Goal: Check status: Check status

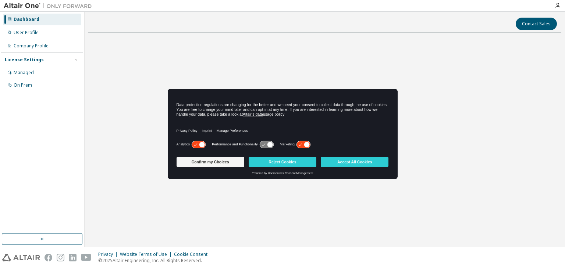
click at [239, 162] on button "Confirm my Choices" at bounding box center [210, 162] width 68 height 10
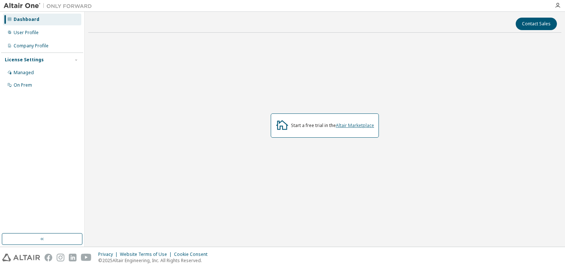
click at [337, 126] on link "Altair Marketplace" at bounding box center [355, 125] width 38 height 6
click at [25, 30] on div "User Profile" at bounding box center [26, 33] width 25 height 6
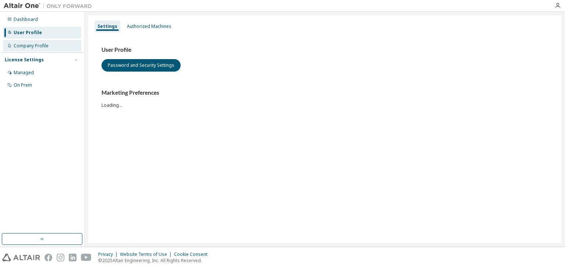
click at [38, 48] on div "Company Profile" at bounding box center [31, 46] width 35 height 6
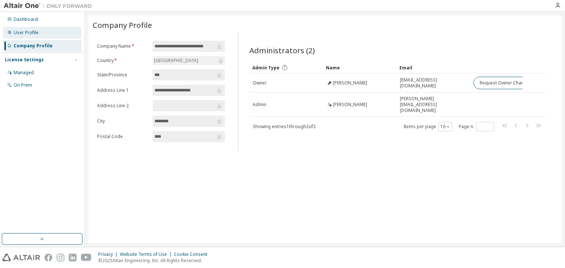
click at [25, 33] on div "User Profile" at bounding box center [26, 33] width 25 height 6
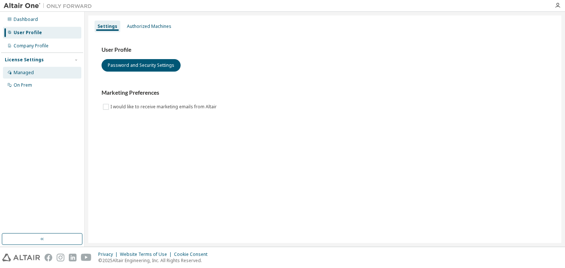
click at [34, 71] on div "Managed" at bounding box center [42, 73] width 78 height 12
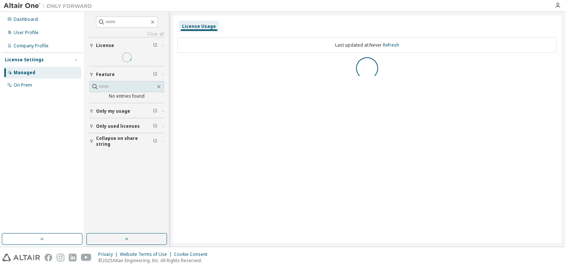
click at [76, 61] on icon "button" at bounding box center [76, 60] width 4 height 4
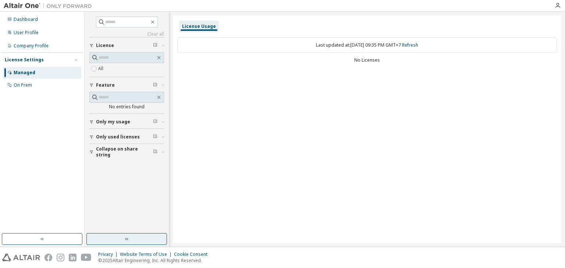
click at [128, 241] on icon "button" at bounding box center [127, 239] width 6 height 6
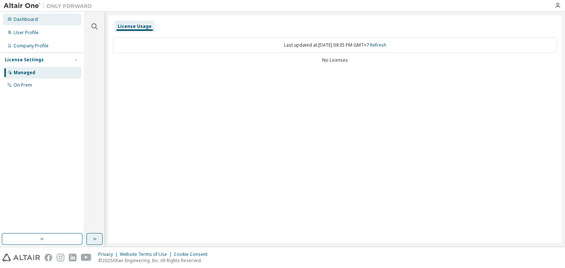
click at [35, 21] on div "Dashboard" at bounding box center [26, 20] width 24 height 6
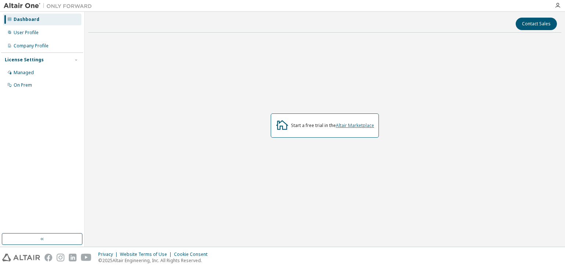
click at [358, 124] on link "Altair Marketplace" at bounding box center [355, 125] width 38 height 6
click at [28, 75] on div "Managed" at bounding box center [24, 73] width 20 height 6
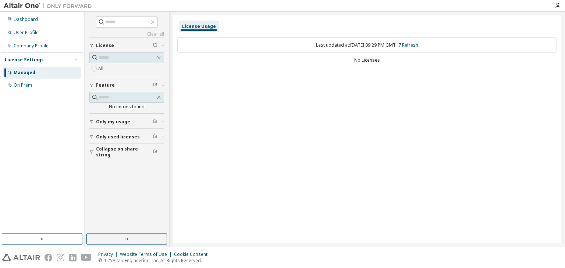
click at [119, 136] on span "Only used licenses" at bounding box center [118, 137] width 44 height 6
click at [119, 169] on button "Collapse on share string" at bounding box center [126, 173] width 75 height 16
click at [119, 105] on div "No entries found" at bounding box center [126, 107] width 75 height 6
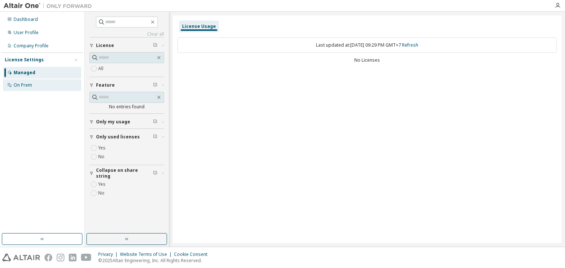
click at [44, 85] on div "On Prem" at bounding box center [42, 85] width 78 height 12
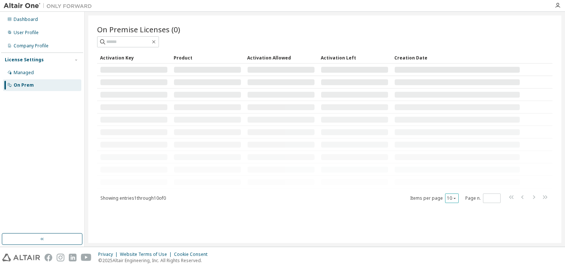
click at [455, 197] on icon "button" at bounding box center [454, 198] width 4 height 4
click at [397, 212] on div "On Premise Licenses (0) Clear Load Save Save As Field Operator Value Select fil…" at bounding box center [324, 129] width 473 height 228
click at [64, 35] on div "User Profile" at bounding box center [42, 33] width 78 height 12
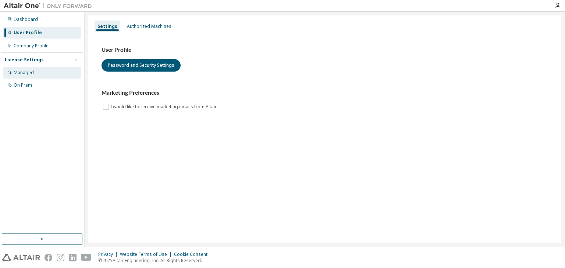
click at [63, 71] on div "Managed" at bounding box center [42, 73] width 78 height 12
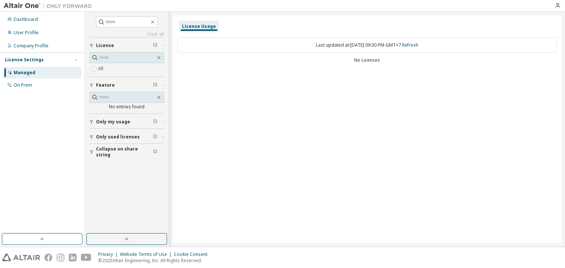
click at [210, 30] on div "License Usage" at bounding box center [199, 27] width 40 height 12
click at [205, 24] on div "License Usage" at bounding box center [199, 27] width 34 height 6
click at [126, 135] on span "Only used licenses" at bounding box center [118, 137] width 44 height 6
click at [126, 122] on span "Only my usage" at bounding box center [113, 122] width 34 height 6
click at [140, 196] on span "Collapse on share string" at bounding box center [124, 195] width 57 height 12
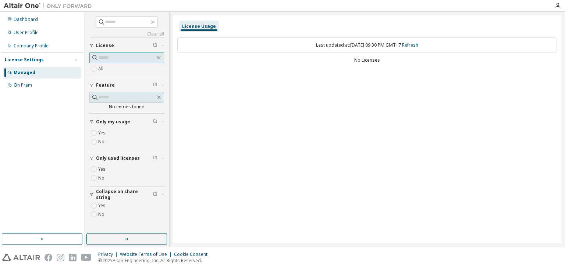
click at [127, 61] on input "text" at bounding box center [126, 57] width 57 height 7
click at [125, 71] on div "All" at bounding box center [126, 68] width 75 height 9
click at [418, 46] on link "Refresh" at bounding box center [410, 45] width 16 height 6
